Goal: Task Accomplishment & Management: Manage account settings

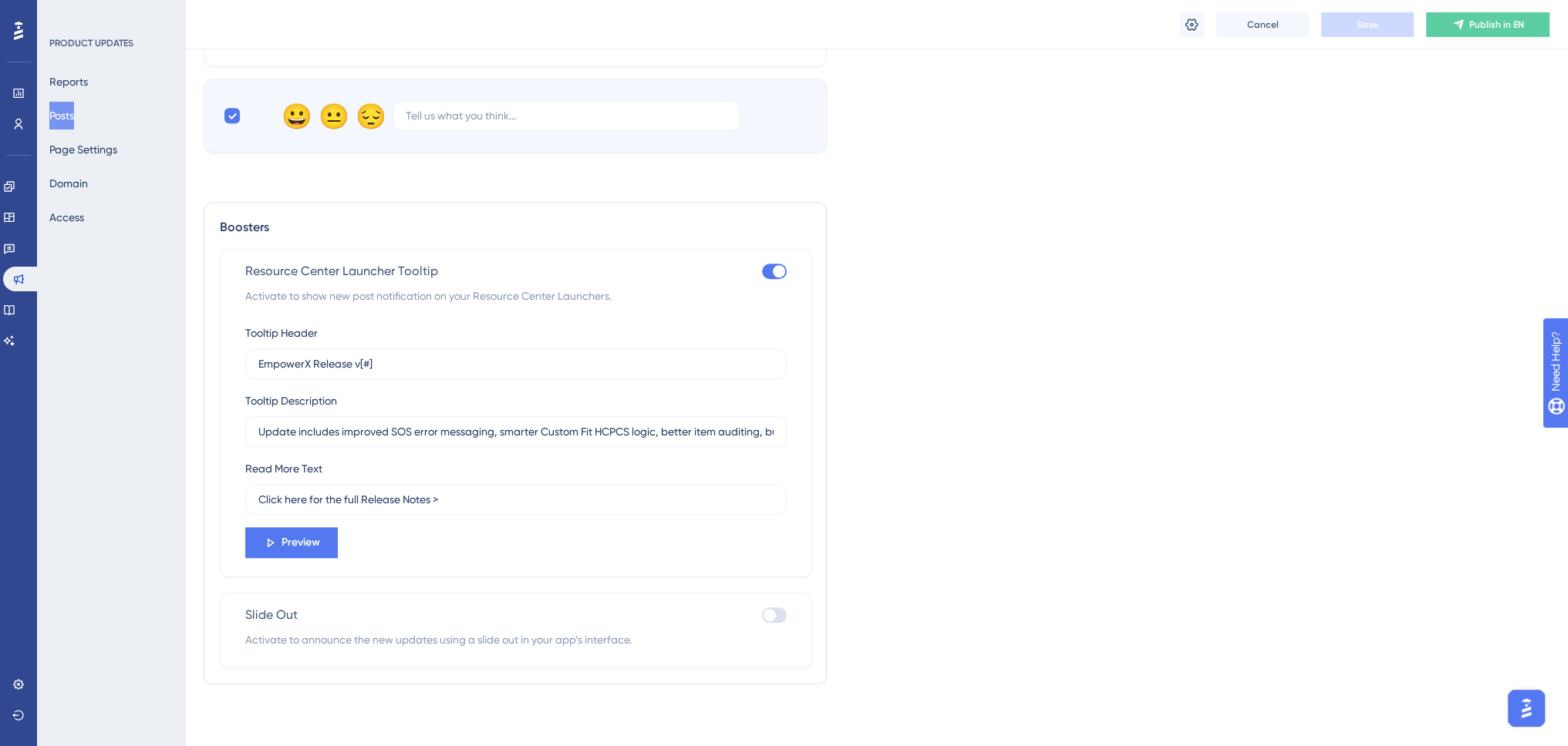
scroll to position [1858, 0]
click at [429, 364] on input "EmpowerX Release v[#]" at bounding box center [515, 364] width 515 height 17
type input "EmpowerX Release v1.9.8"
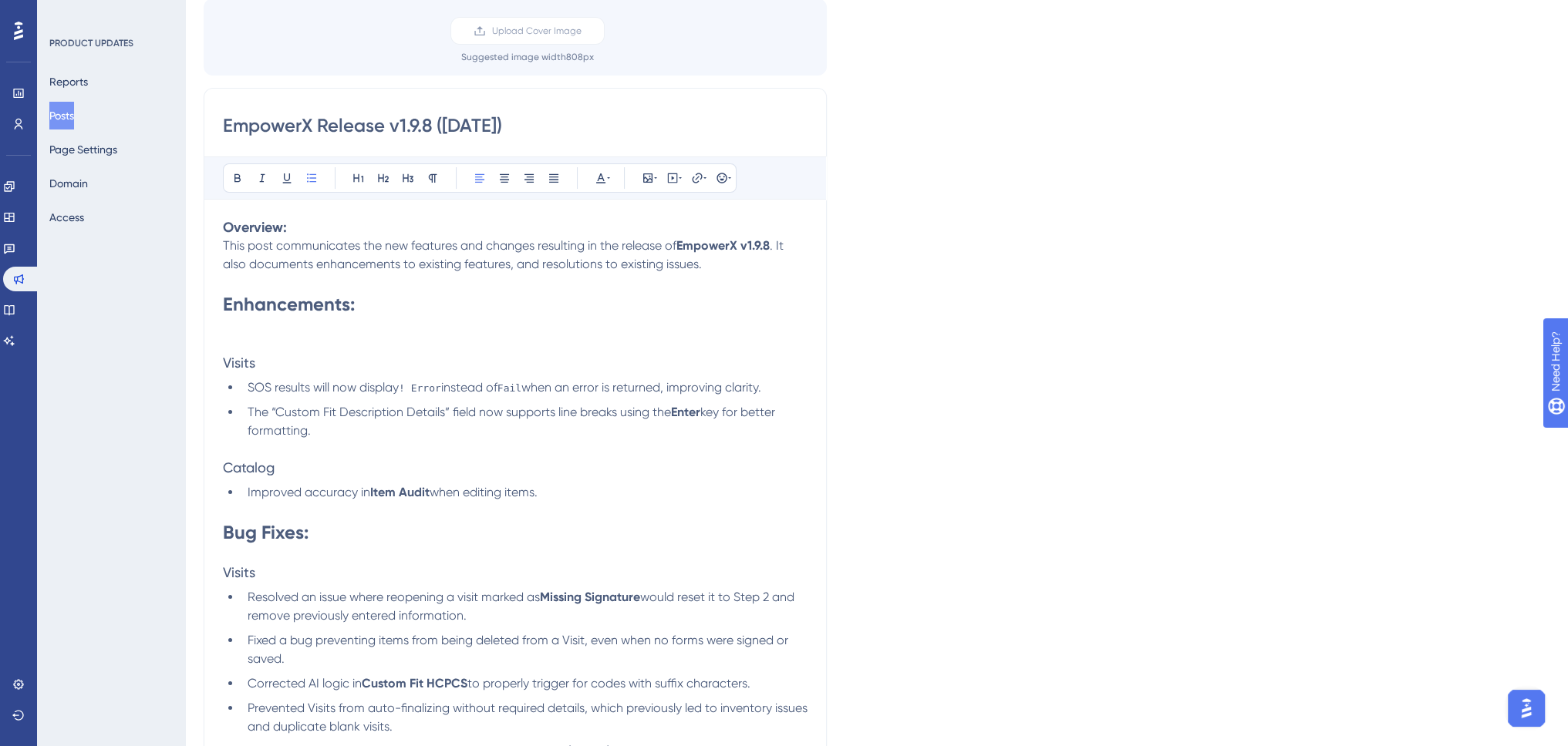
scroll to position [0, 0]
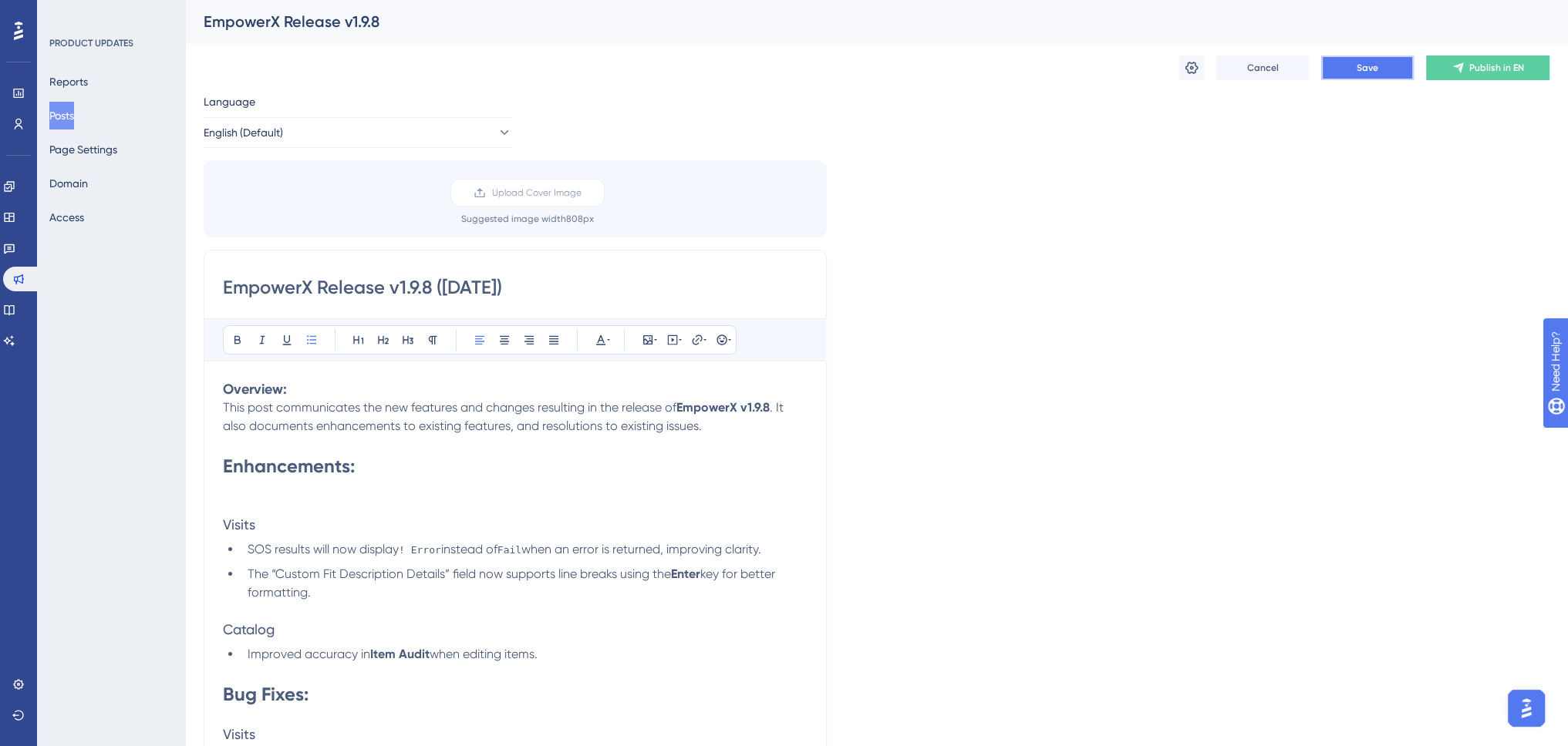
click at [1361, 61] on button "Save" at bounding box center [1367, 68] width 93 height 24
click at [1191, 67] on icon at bounding box center [1192, 68] width 14 height 13
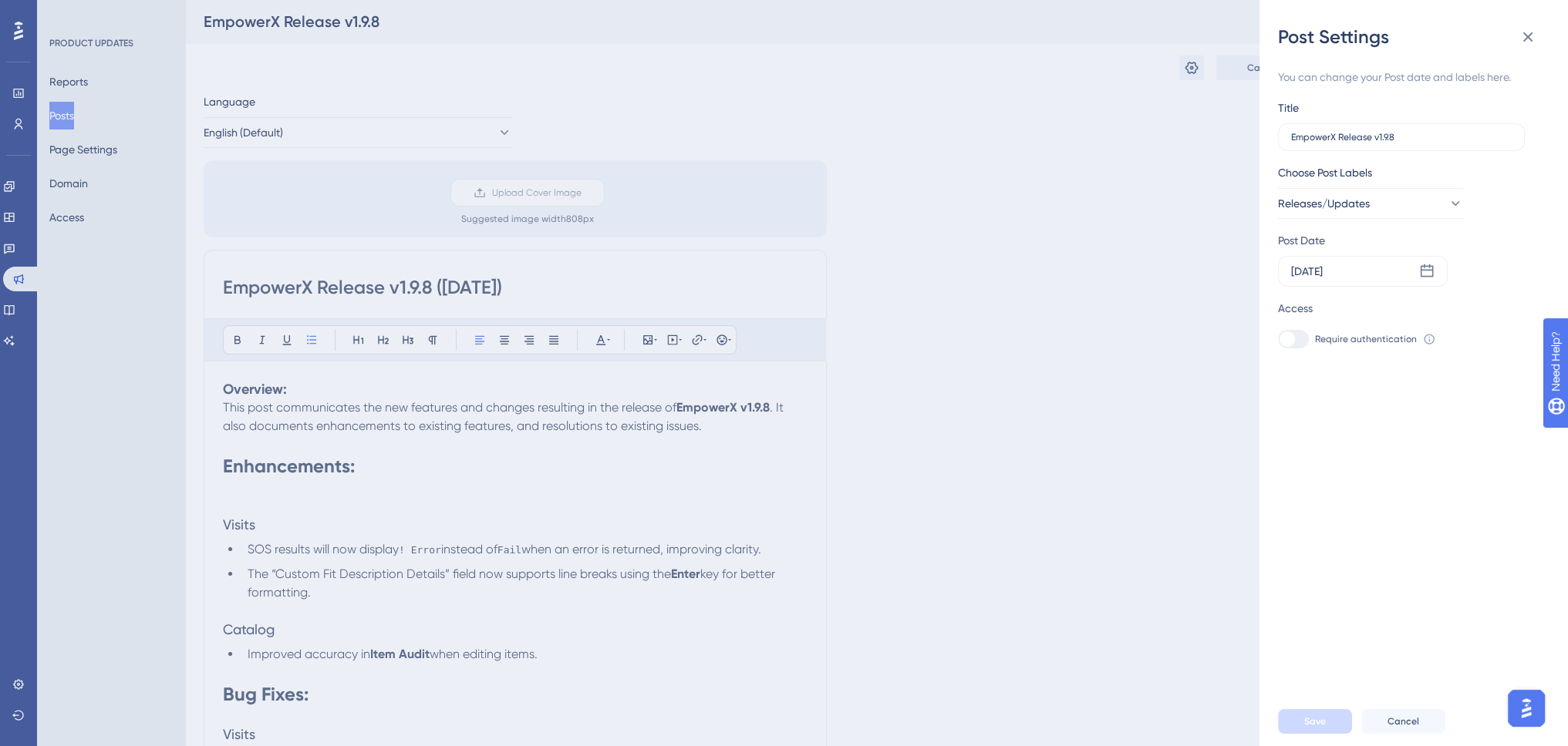
click at [835, 523] on div "Post Settings You can change your Post date and labels here. Title EmpowerX Rel…" at bounding box center [784, 373] width 1568 height 746
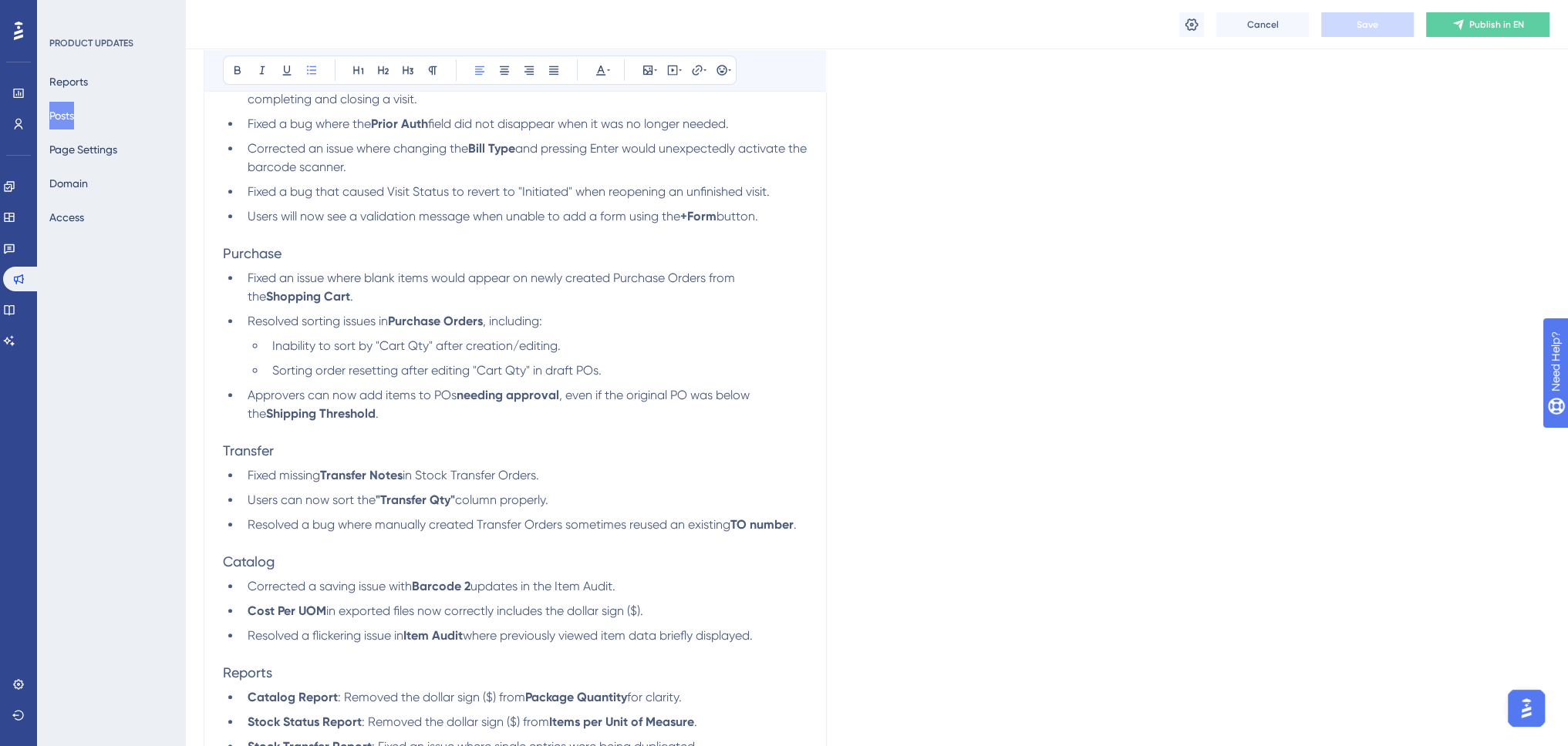
scroll to position [1311, 0]
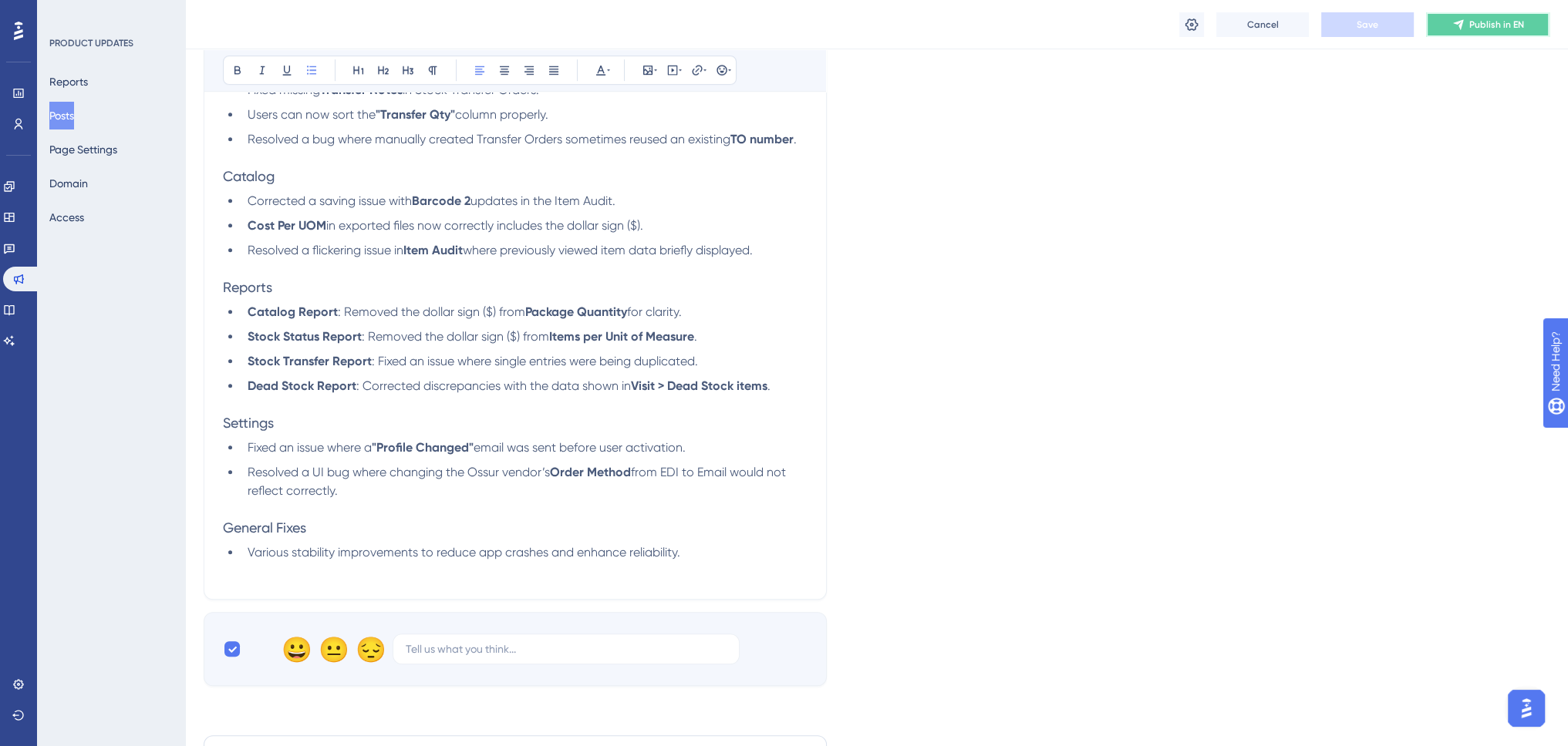
click at [1517, 28] on span "Publish in EN" at bounding box center [1496, 25] width 55 height 13
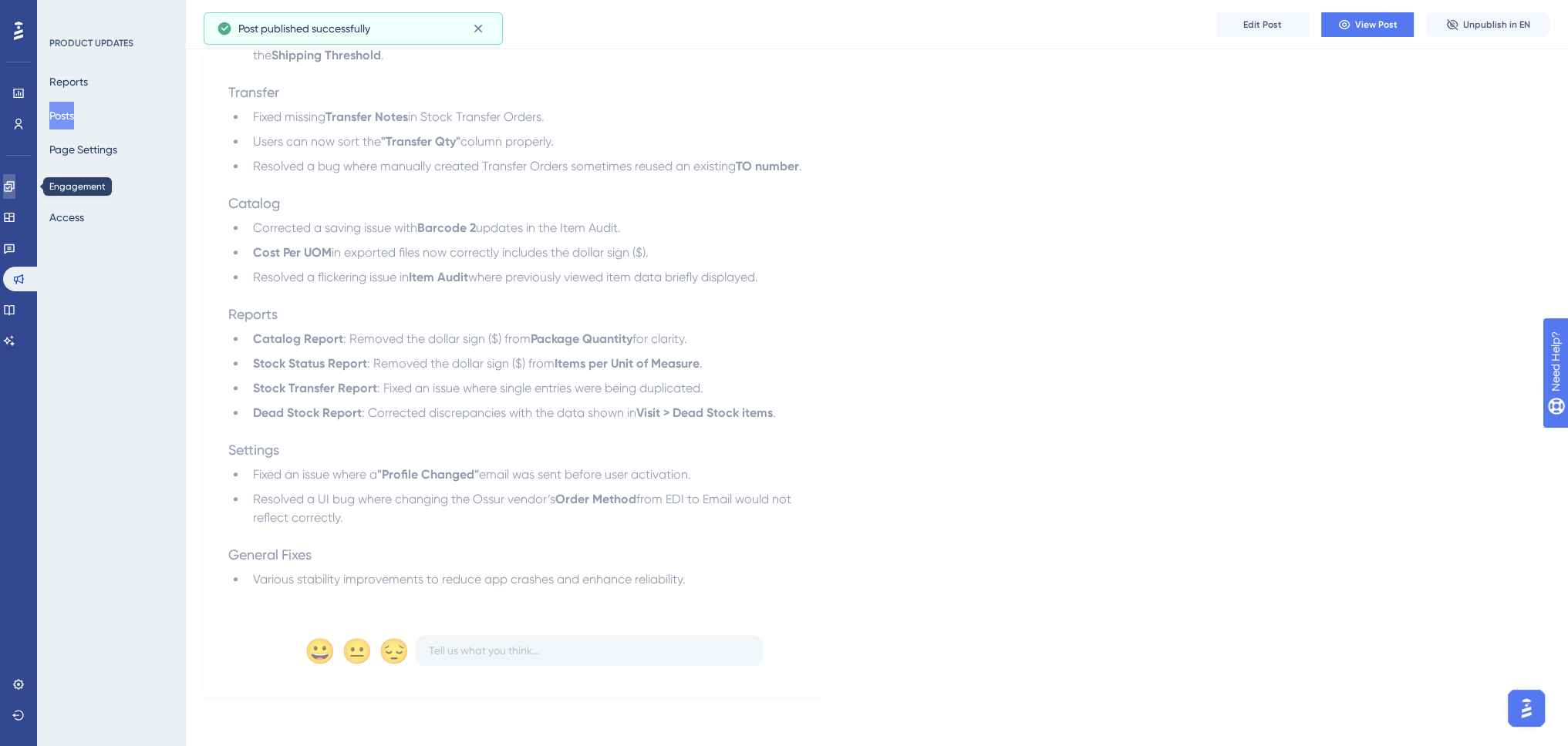
click at [12, 189] on link at bounding box center [9, 186] width 13 height 24
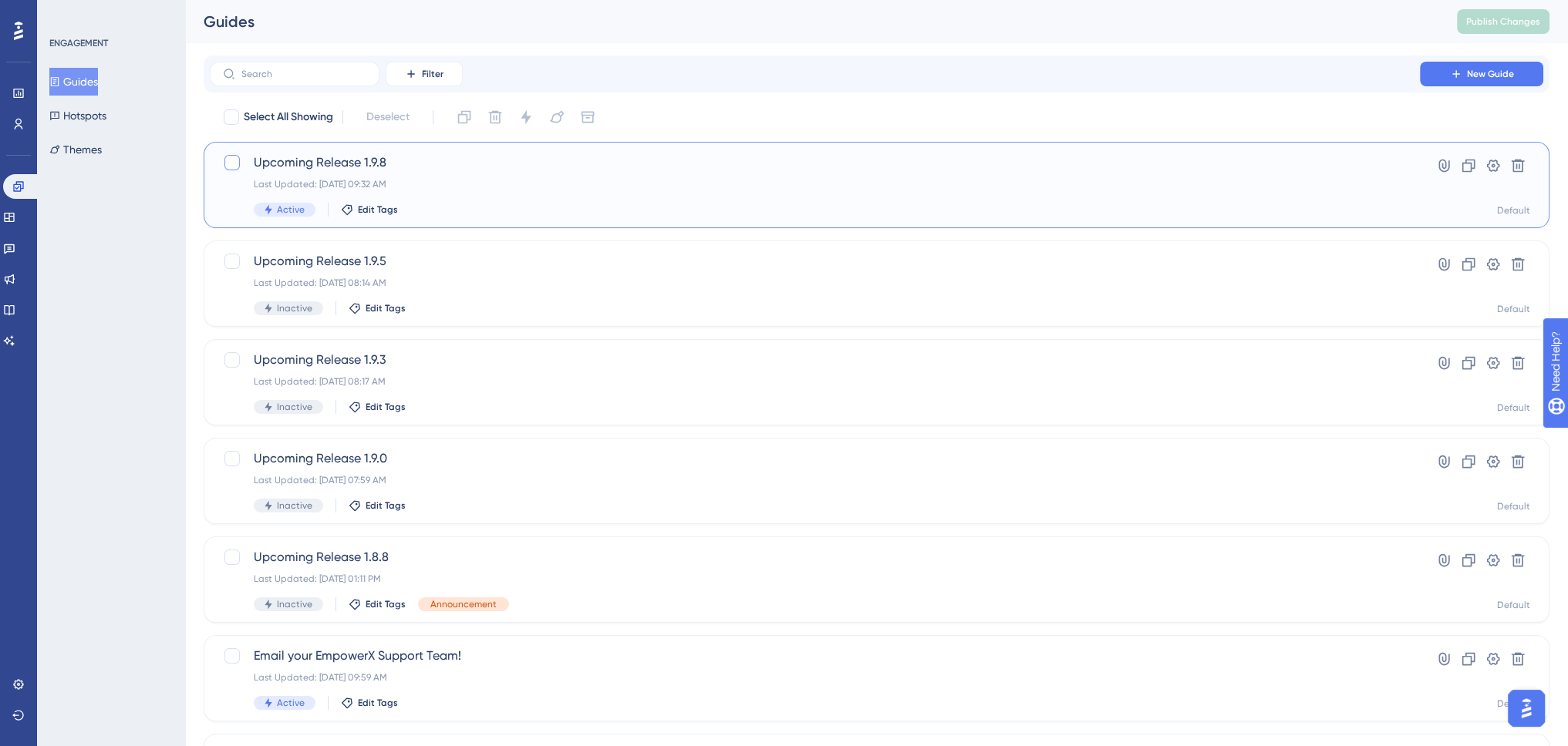
click at [228, 161] on div at bounding box center [232, 162] width 15 height 15
checkbox input "true"
click at [528, 119] on icon at bounding box center [525, 116] width 10 height 14
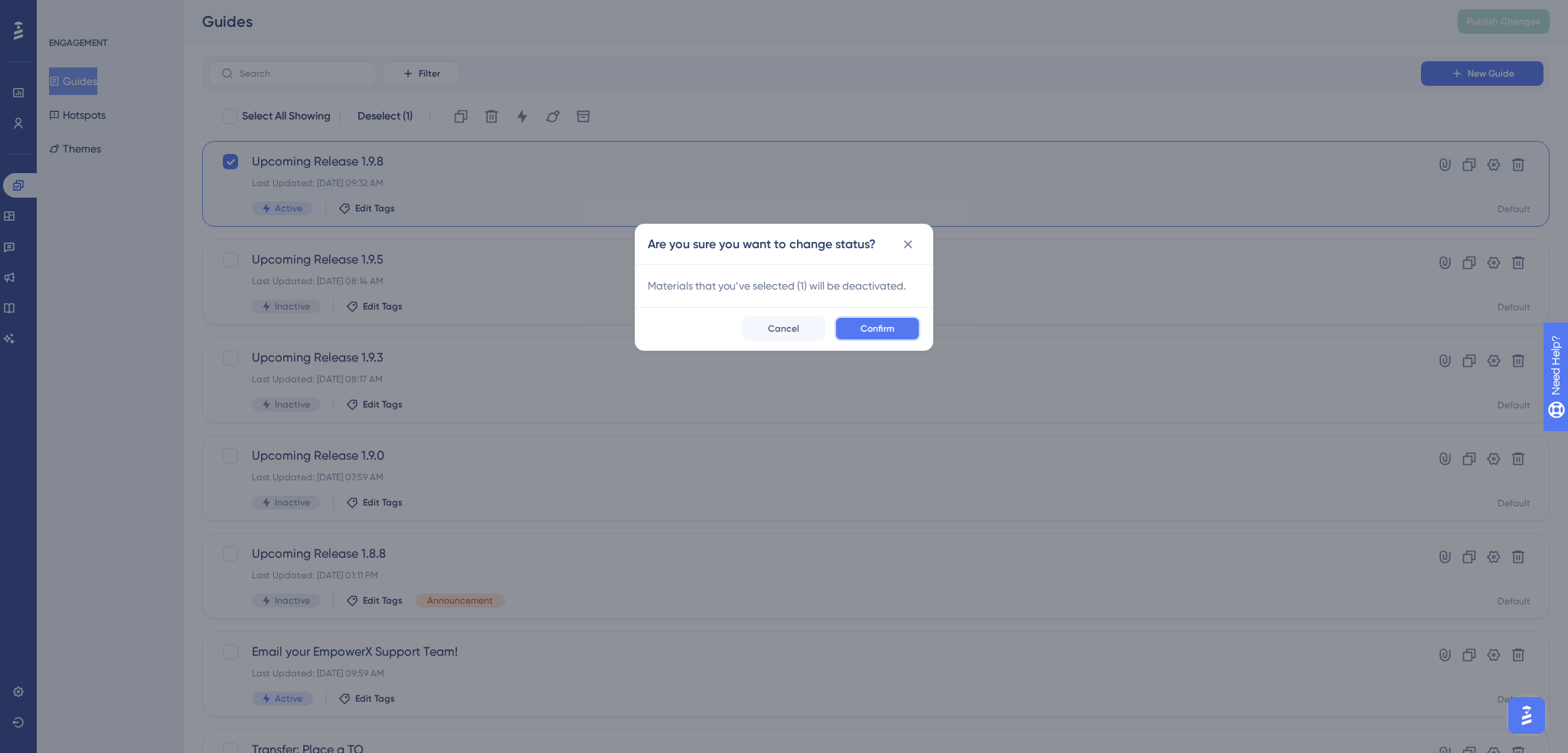
click at [851, 340] on button "Confirm" at bounding box center [878, 328] width 86 height 24
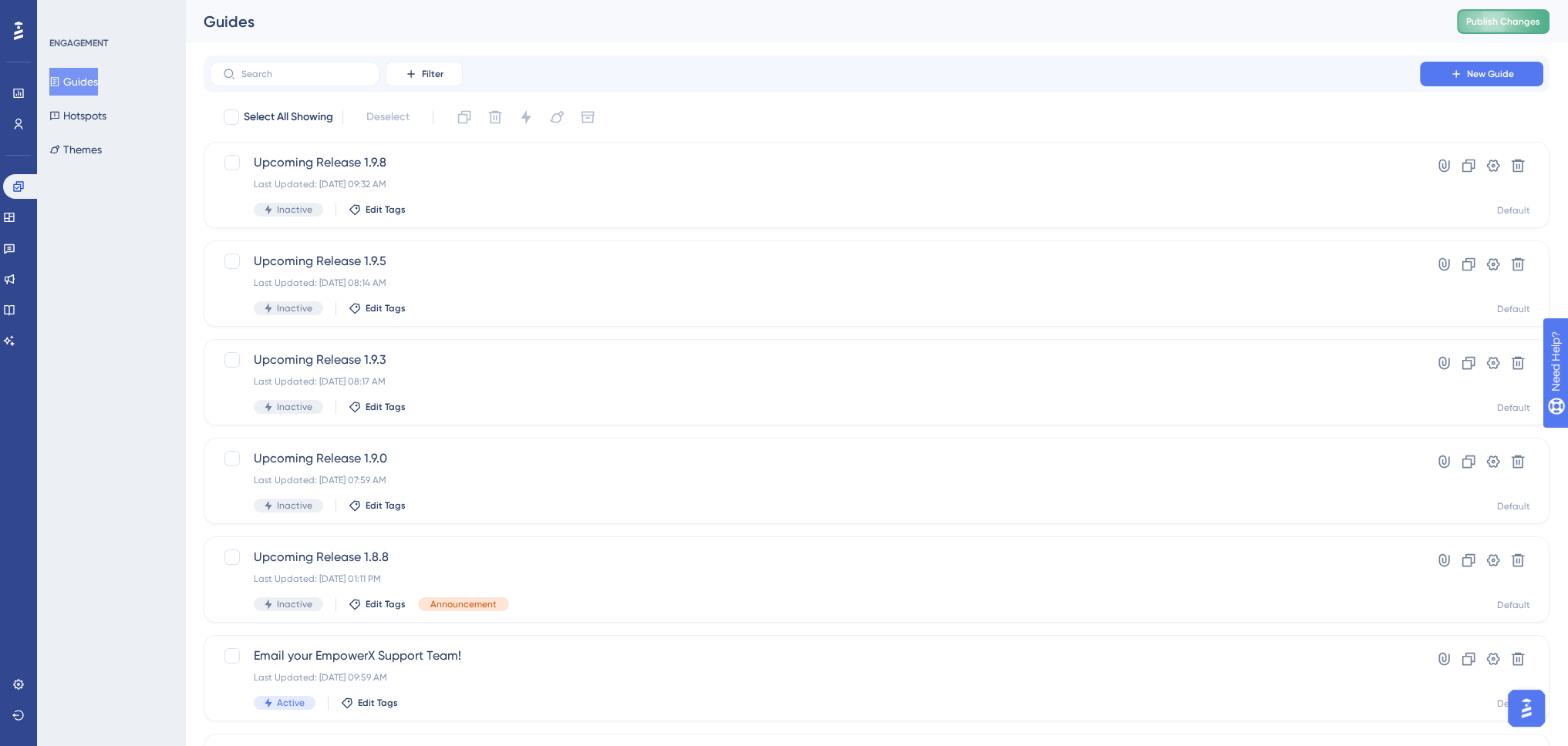
click at [1524, 23] on button "Publish Changes" at bounding box center [1503, 21] width 93 height 24
click at [135, 227] on div "ENGAGEMENT Guides Hotspots Themes" at bounding box center [111, 373] width 148 height 746
click at [19, 123] on icon at bounding box center [19, 124] width 13 height 13
